Goal: Contribute content

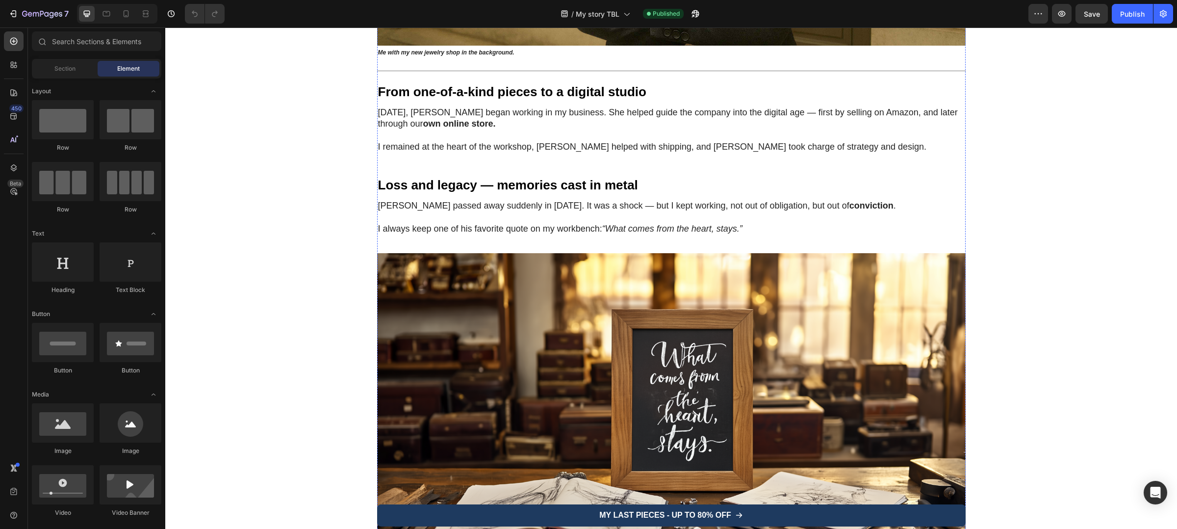
scroll to position [2465, 0]
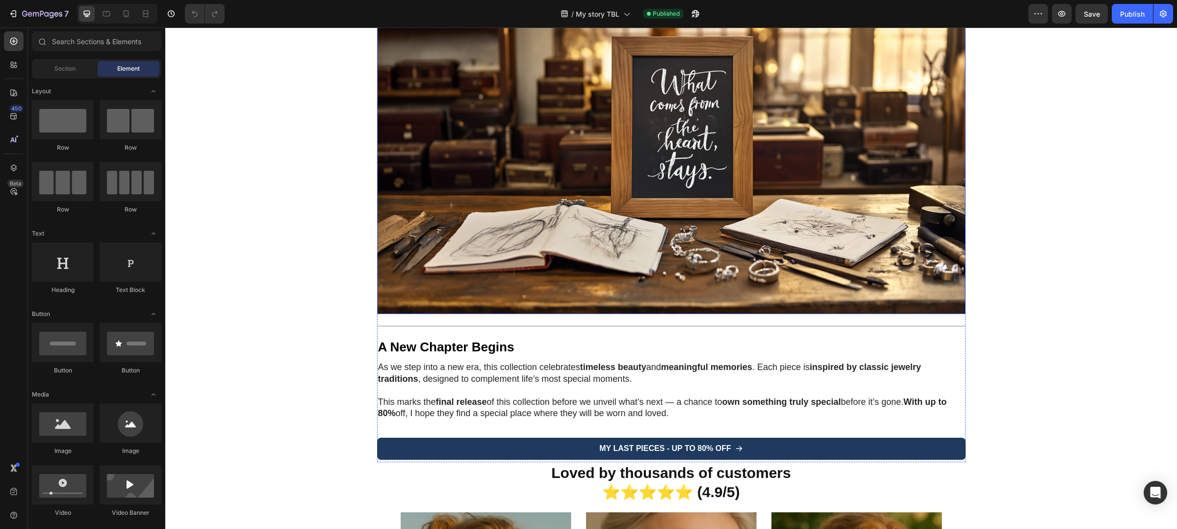
click at [653, 175] on img at bounding box center [671, 146] width 588 height 333
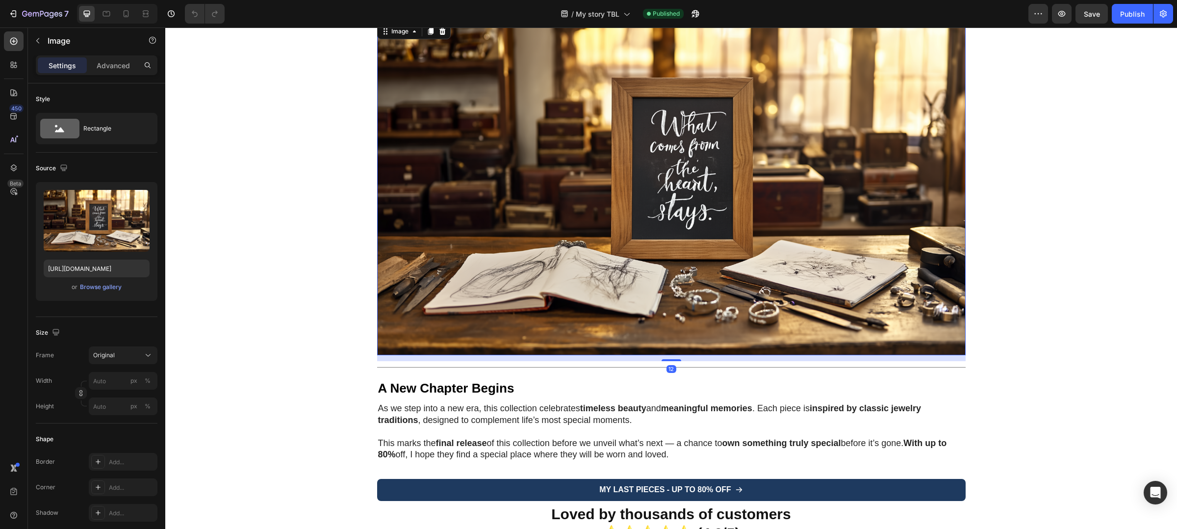
scroll to position [2379, 0]
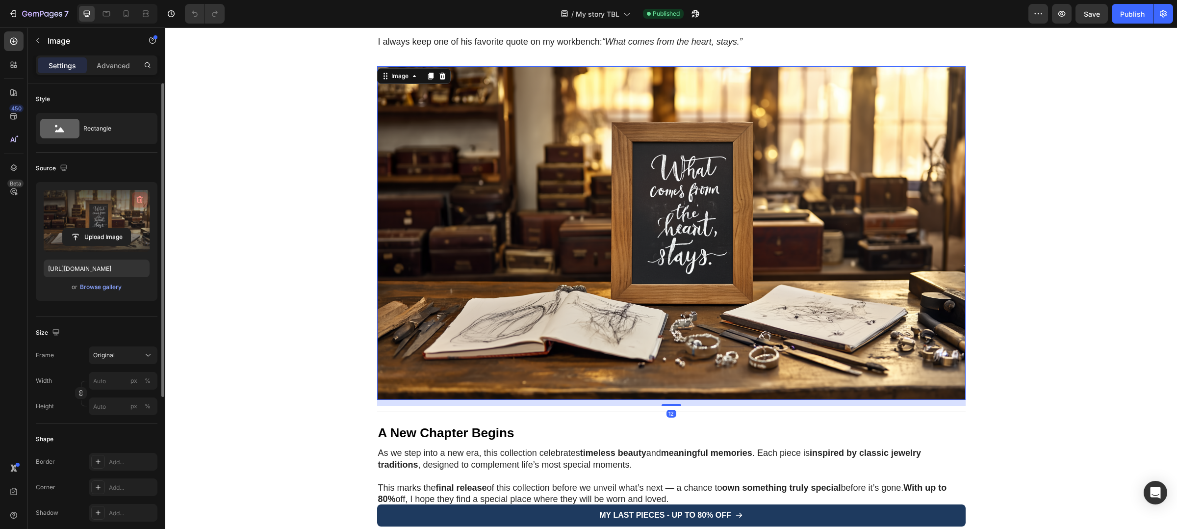
click at [141, 201] on icon "button" at bounding box center [140, 199] width 6 height 7
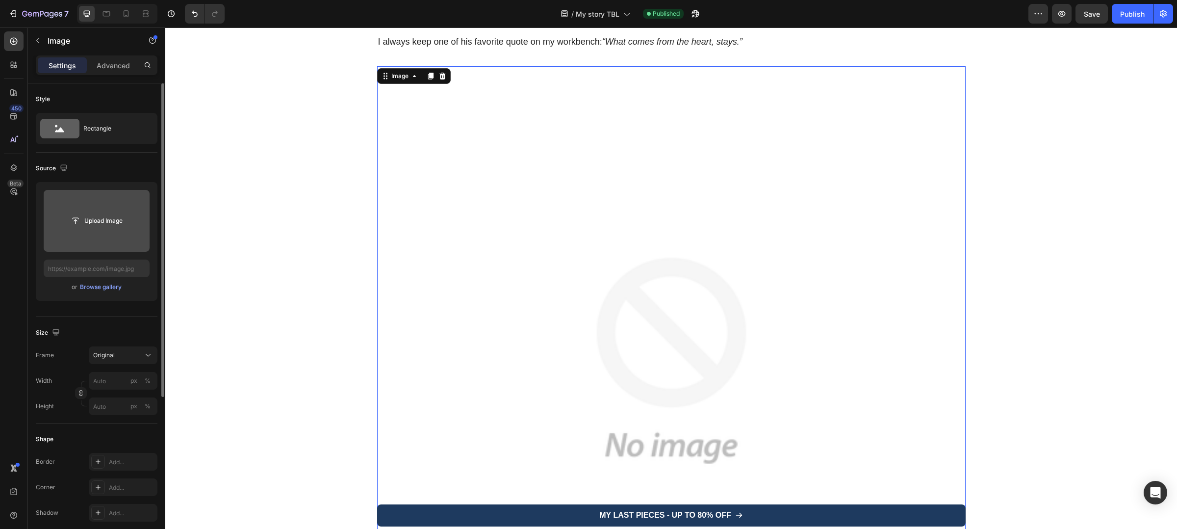
scroll to position [0, 0]
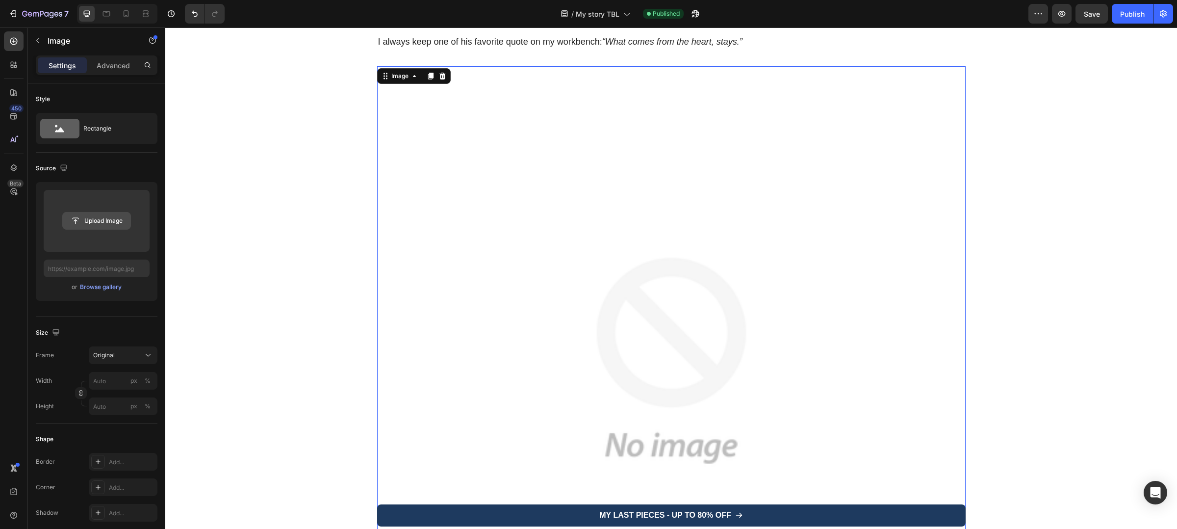
click at [117, 219] on input "file" at bounding box center [97, 220] width 68 height 17
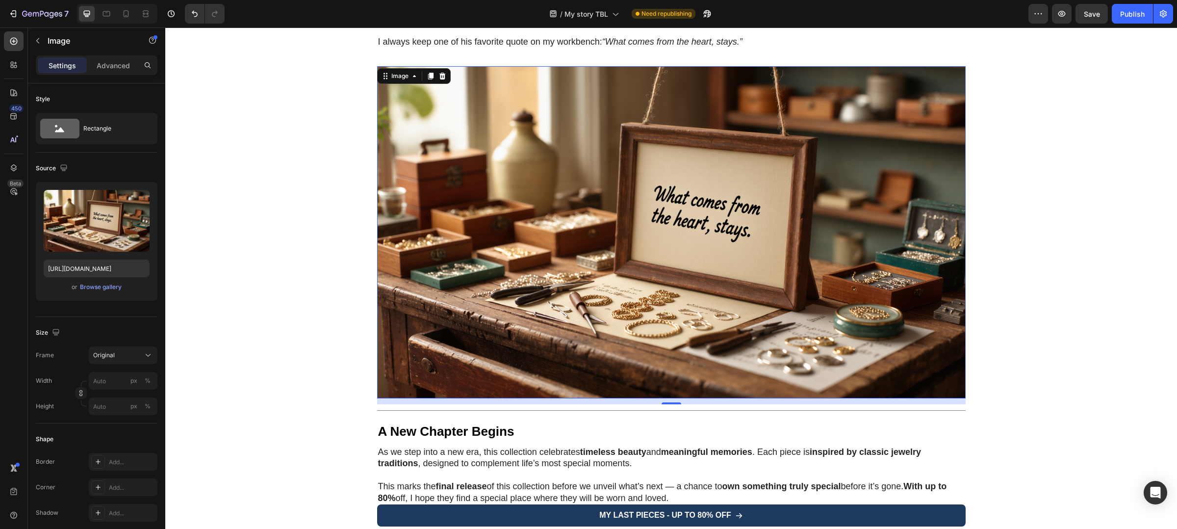
scroll to position [2344, 0]
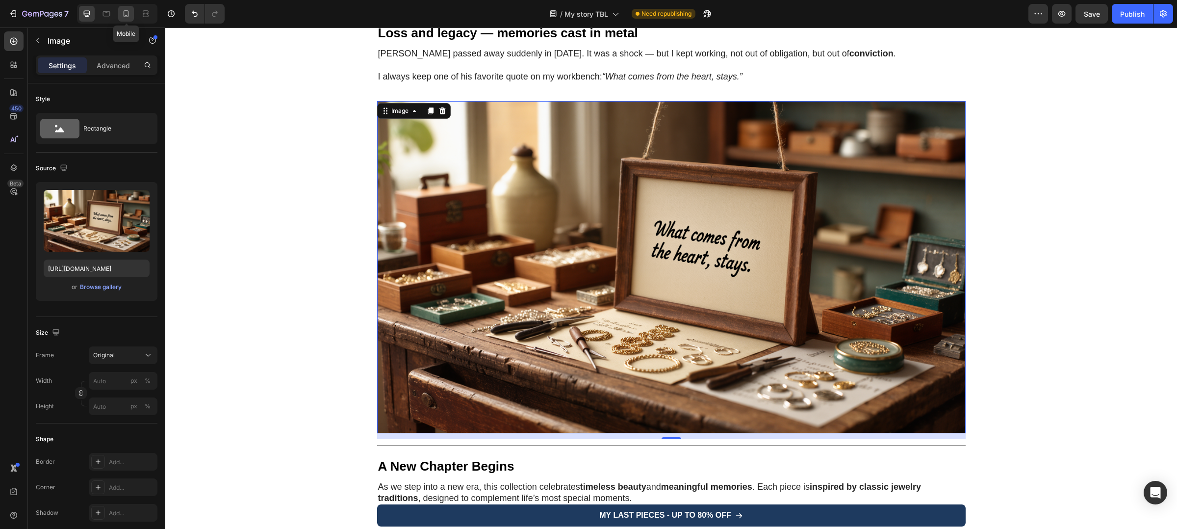
click at [127, 15] on icon at bounding box center [126, 13] width 5 height 7
type input "[URL][DOMAIN_NAME]"
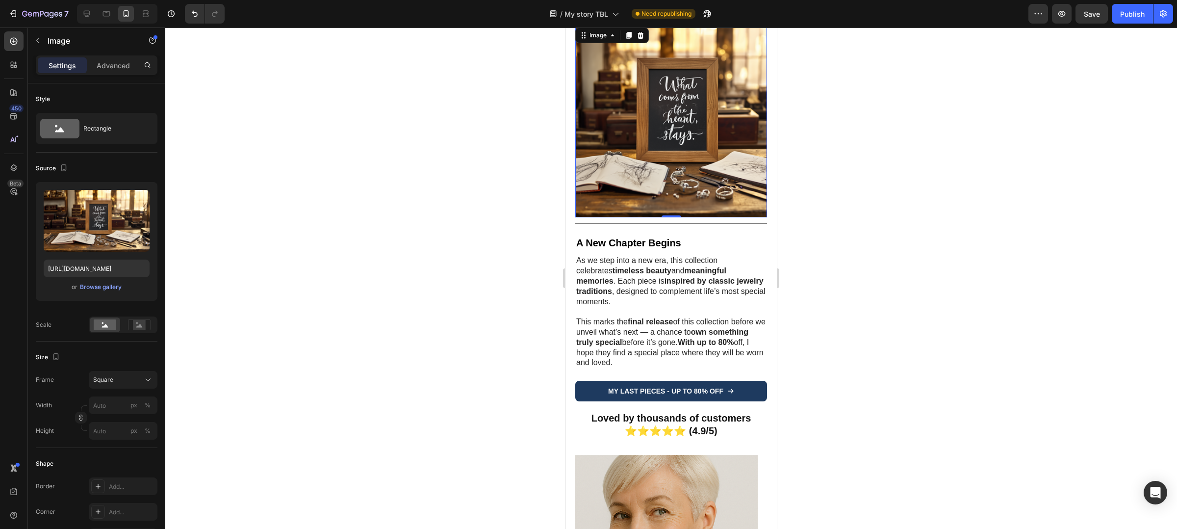
scroll to position [1837, 0]
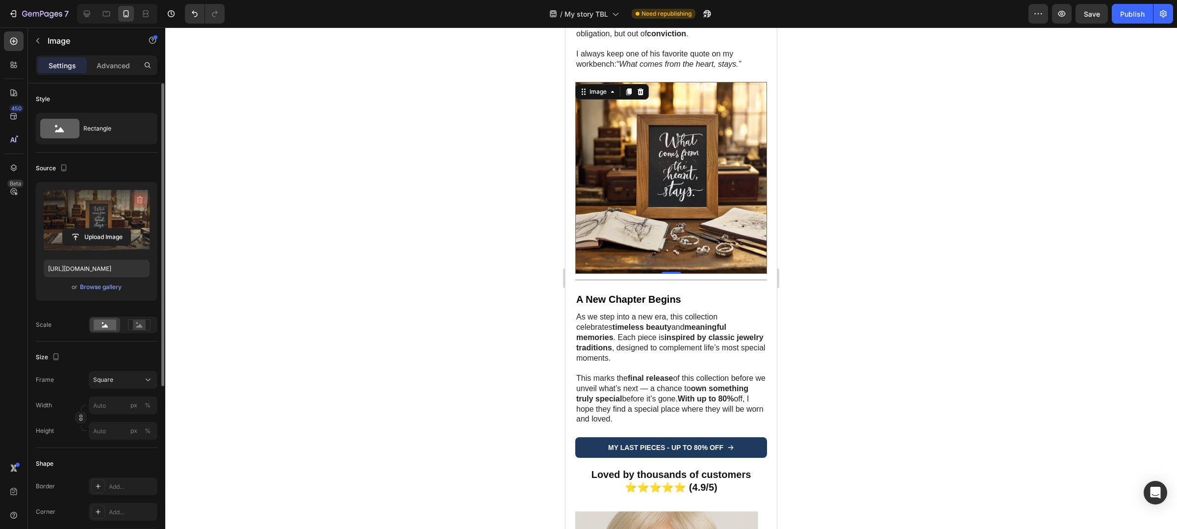
click at [138, 201] on icon "button" at bounding box center [140, 199] width 6 height 7
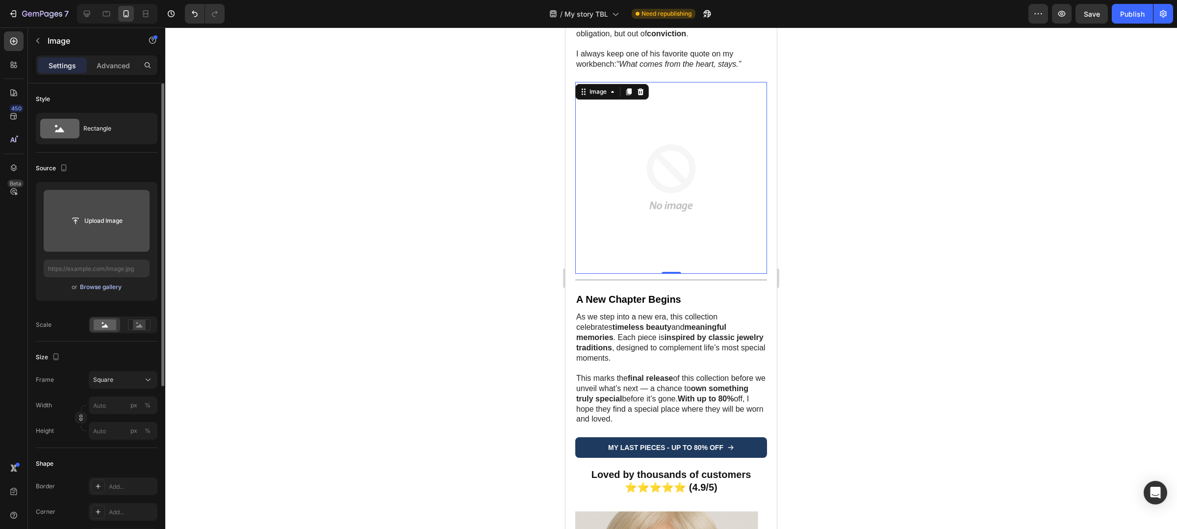
click at [102, 291] on div "Browse gallery" at bounding box center [101, 286] width 42 height 9
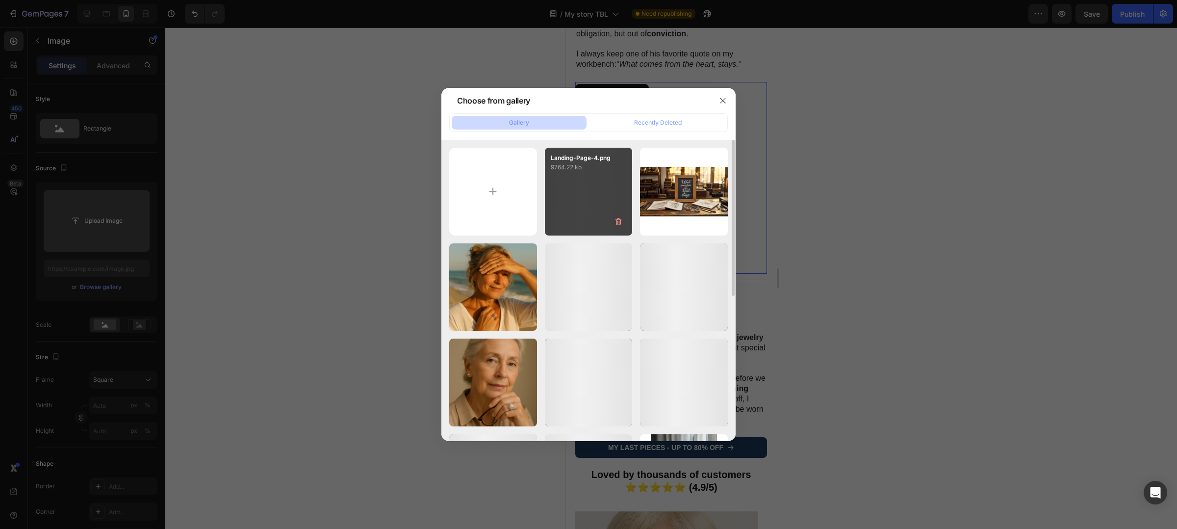
click at [557, 195] on div "Landing-Page-4.png 9764.22 kb" at bounding box center [589, 192] width 88 height 88
type input "[URL][DOMAIN_NAME]"
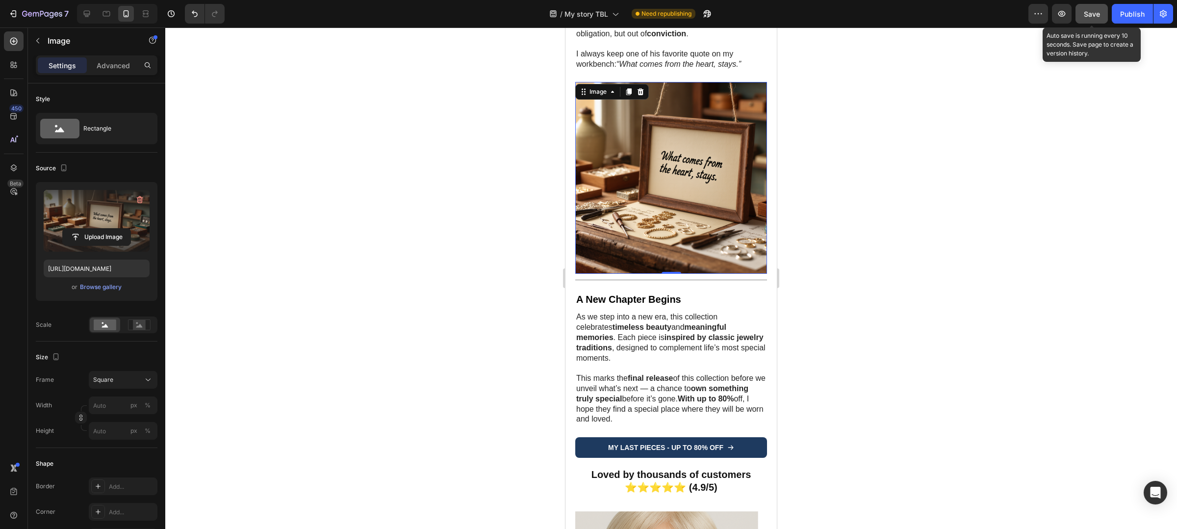
click at [1095, 17] on span "Save" at bounding box center [1092, 14] width 16 height 8
click at [1123, 17] on div "Publish" at bounding box center [1132, 14] width 25 height 10
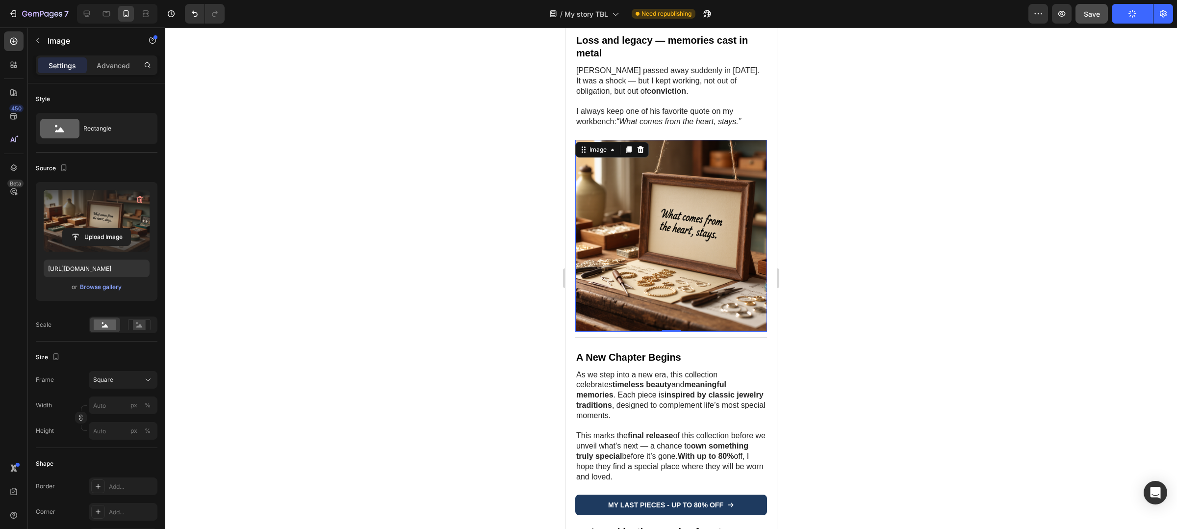
scroll to position [1612, 0]
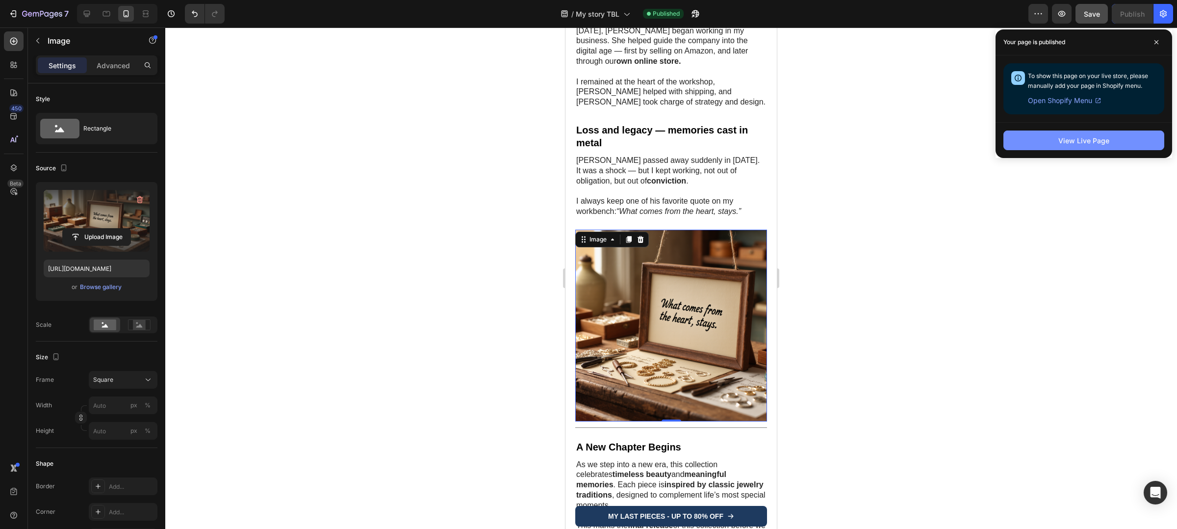
click at [1114, 140] on button "View Live Page" at bounding box center [1083, 140] width 161 height 20
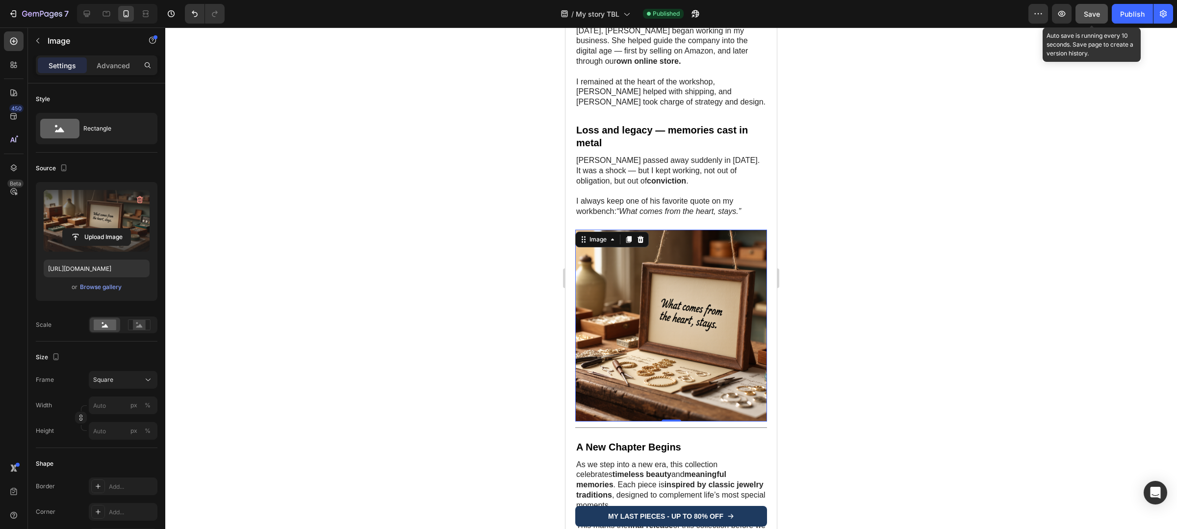
click at [1097, 10] on span "Save" at bounding box center [1092, 14] width 16 height 8
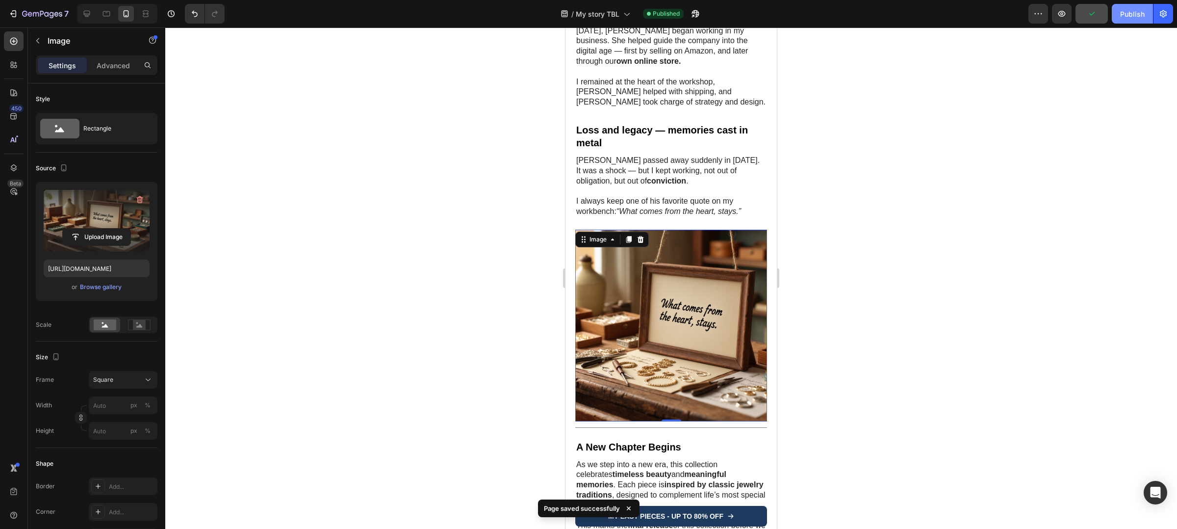
click at [1134, 15] on div "Publish" at bounding box center [1132, 14] width 25 height 10
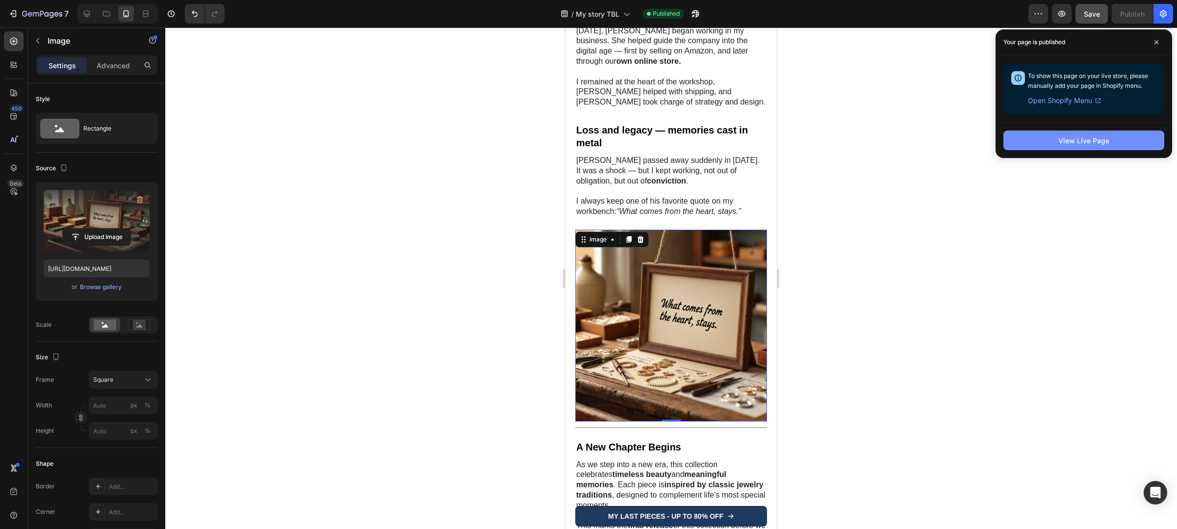
click at [1112, 140] on button "View Live Page" at bounding box center [1083, 140] width 161 height 20
